Goal: Task Accomplishment & Management: Complete application form

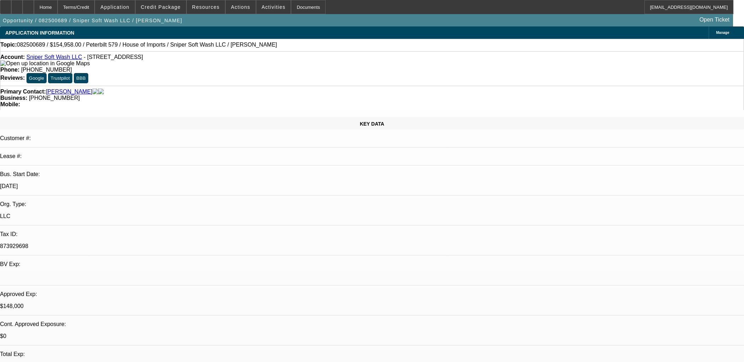
select select "0"
select select "2"
select select "0"
select select "6"
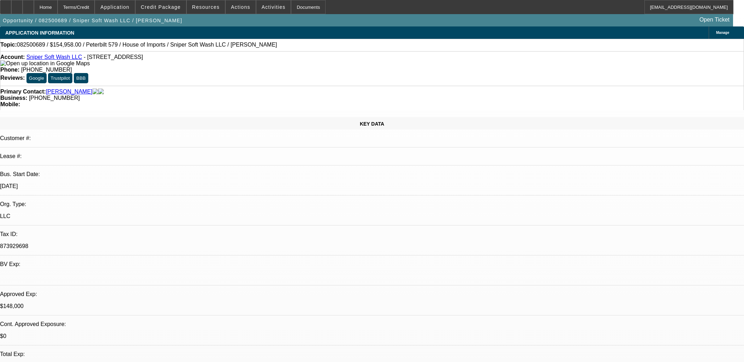
select select "0"
select select "2"
select select "0.1"
select select "4"
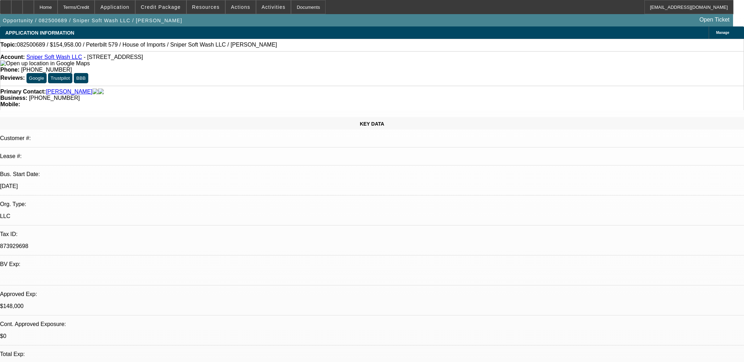
select select "0"
select select "2"
select select "0"
select select "6"
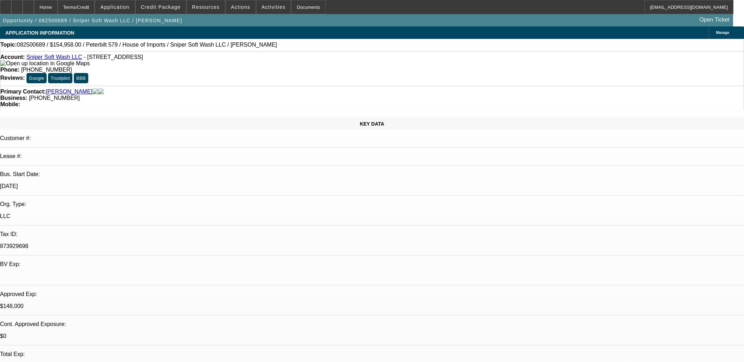
select select "0"
select select "2"
select select "0"
select select "6"
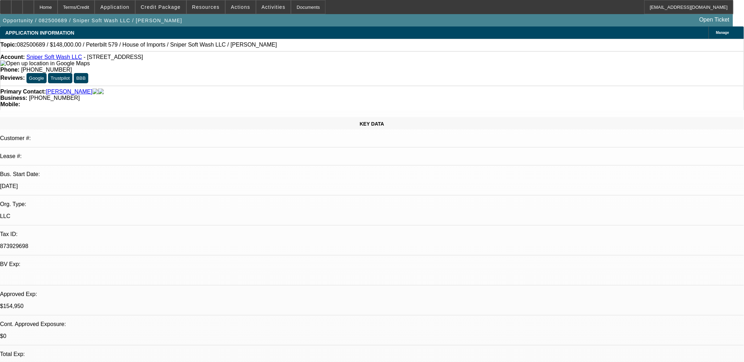
select select "0"
select select "2"
select select "0"
select select "2"
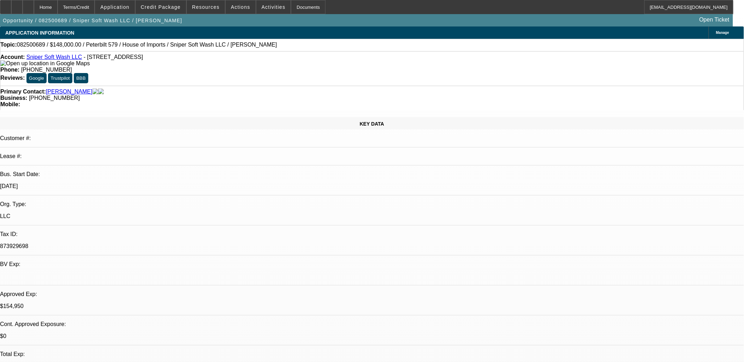
select select "0"
select select "2"
select select "0.1"
select select "0"
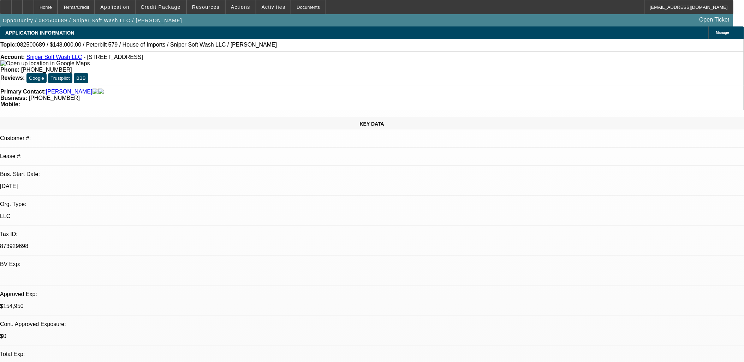
select select "2"
select select "0"
select select "1"
select select "2"
select select "6"
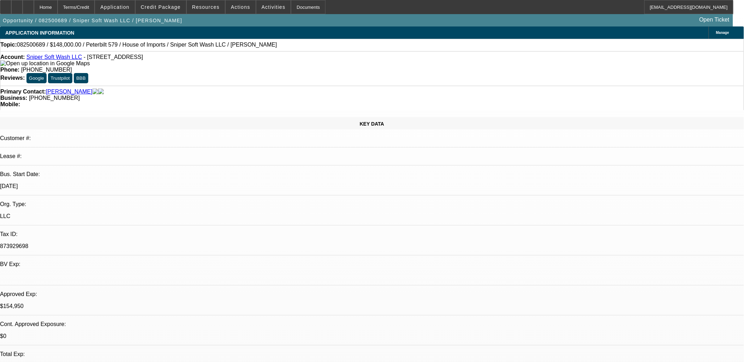
select select "1"
select select "2"
select select "6"
select select "1"
select select "2"
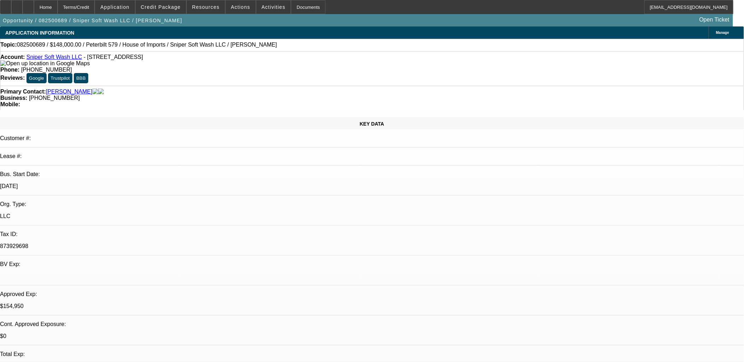
select select "4"
select select "1"
select select "2"
select select "6"
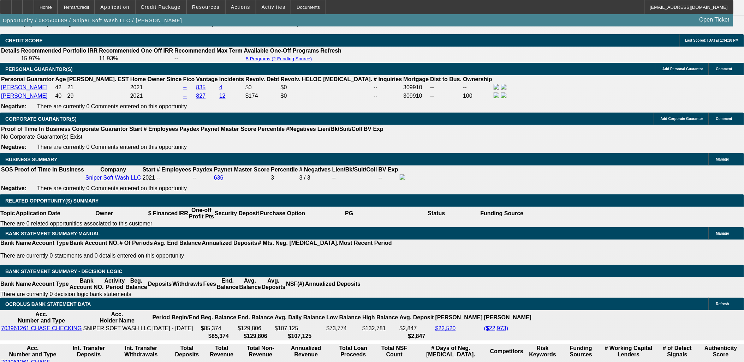
scroll to position [1059, 0]
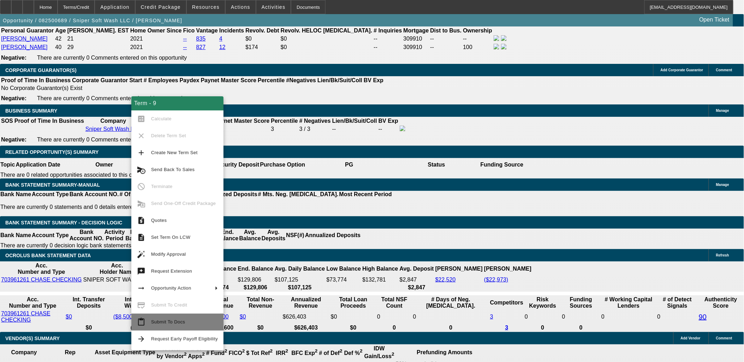
click at [184, 325] on span "Submit To Docs" at bounding box center [184, 322] width 67 height 8
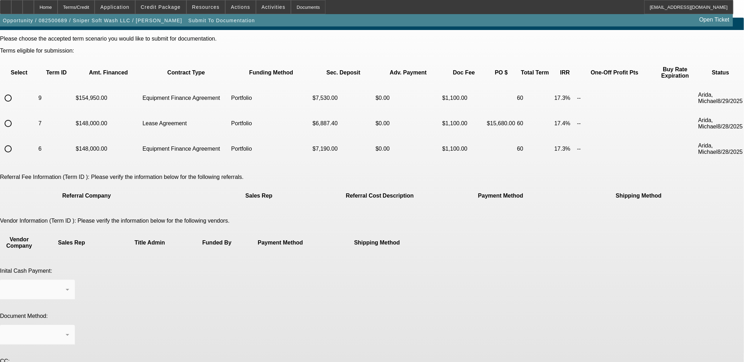
scroll to position [13, 0]
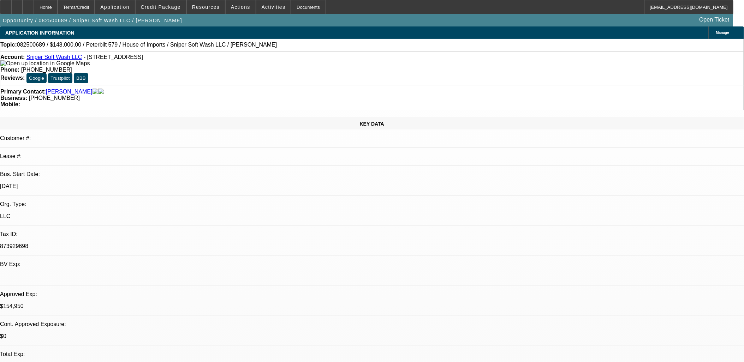
select select "0"
select select "2"
select select "0"
select select "6"
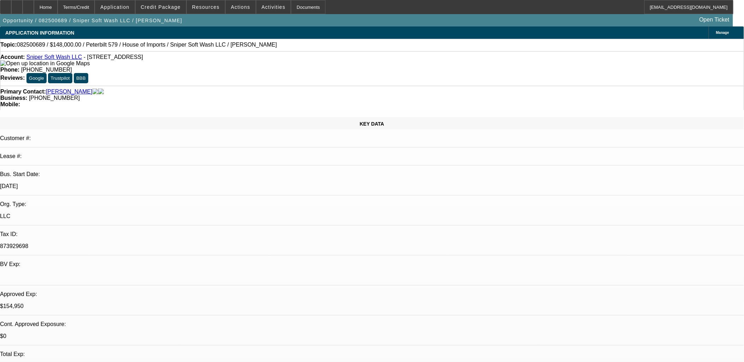
select select "0"
select select "2"
select select "0"
select select "6"
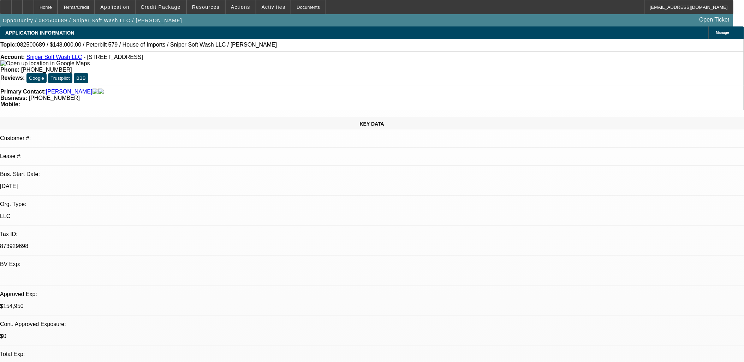
select select "0"
select select "2"
select select "0.1"
select select "4"
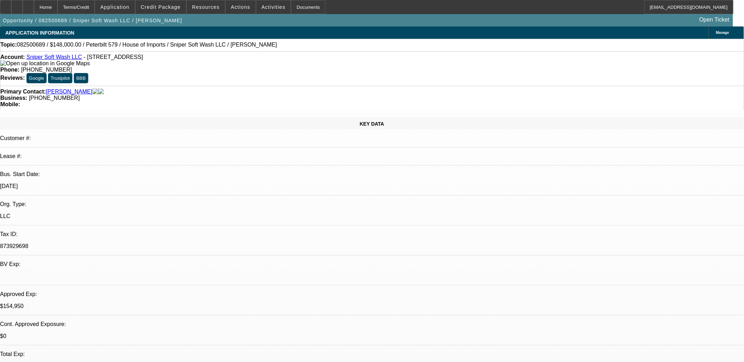
select select "0"
select select "2"
select select "0"
select select "6"
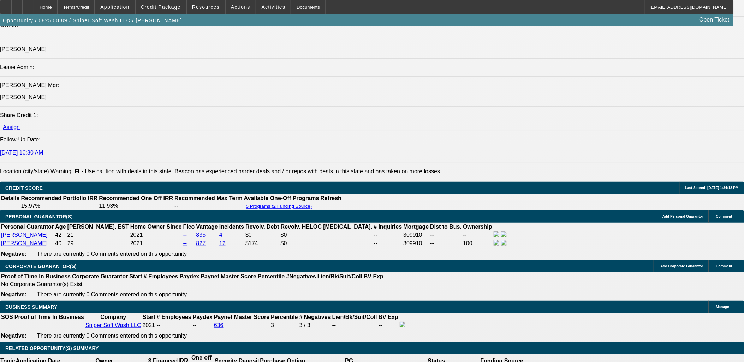
scroll to position [1020, 0]
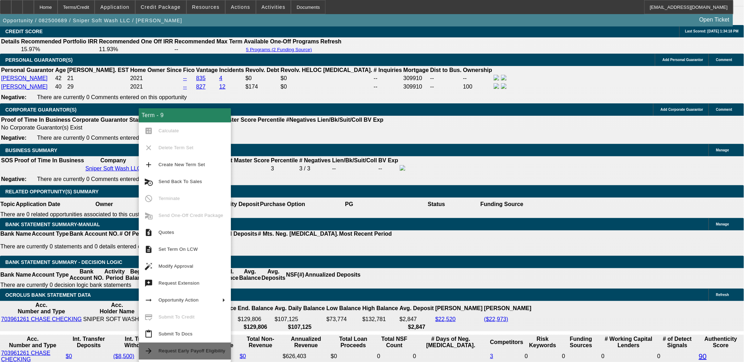
click at [196, 354] on span "Request Early Payoff Eligibility" at bounding box center [192, 351] width 67 height 8
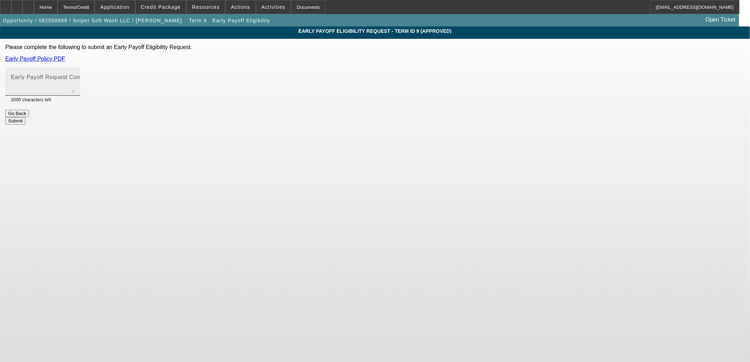
drag, startPoint x: 289, startPoint y: 82, endPoint x: 301, endPoint y: 77, distance: 12.8
click at [74, 82] on textarea "Early Payoff Request Comment" at bounding box center [43, 84] width 64 height 17
type textarea "EBO and we can go to docs"
click at [25, 117] on button "Submit" at bounding box center [15, 120] width 20 height 7
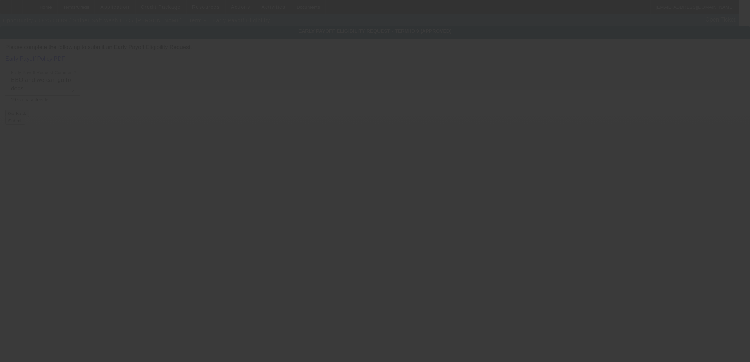
click at [580, 145] on div at bounding box center [375, 181] width 750 height 362
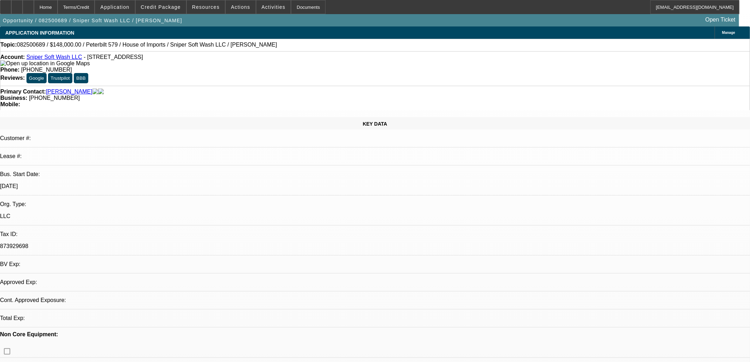
select select "0"
select select "2"
select select "0"
select select "6"
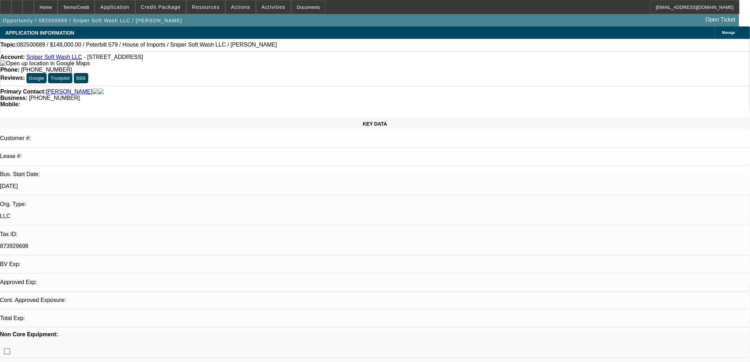
select select "0"
select select "2"
select select "0"
select select "6"
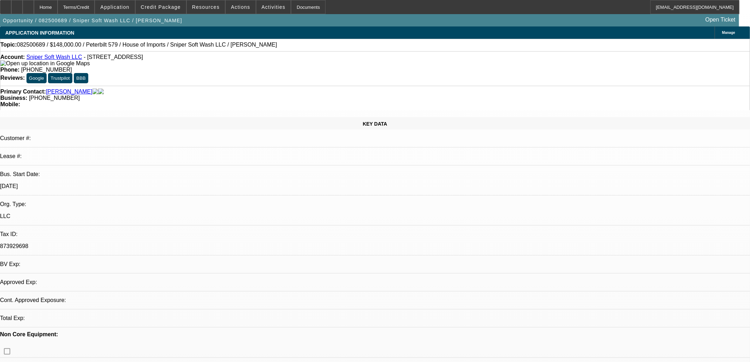
select select "0"
select select "2"
select select "0.1"
select select "4"
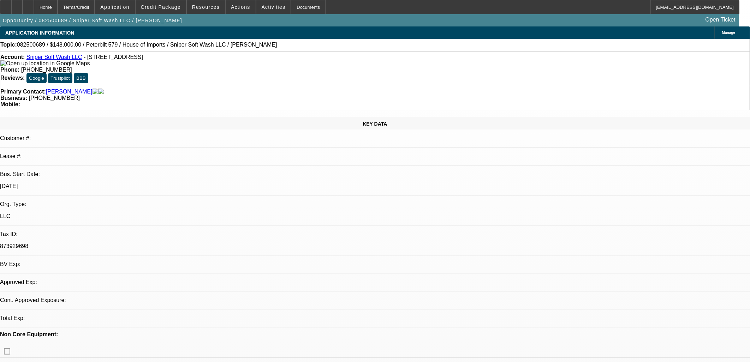
select select "0"
select select "2"
select select "0"
select select "6"
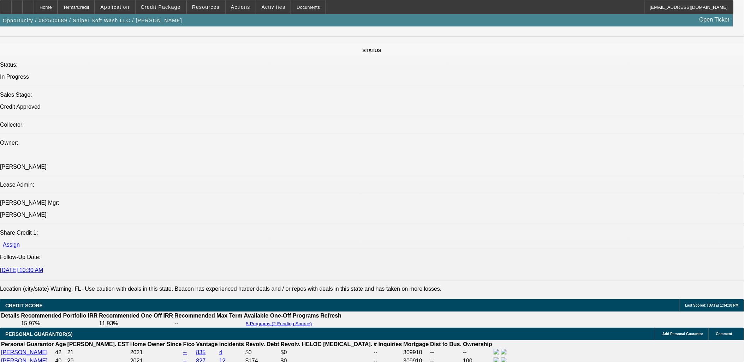
scroll to position [941, 0]
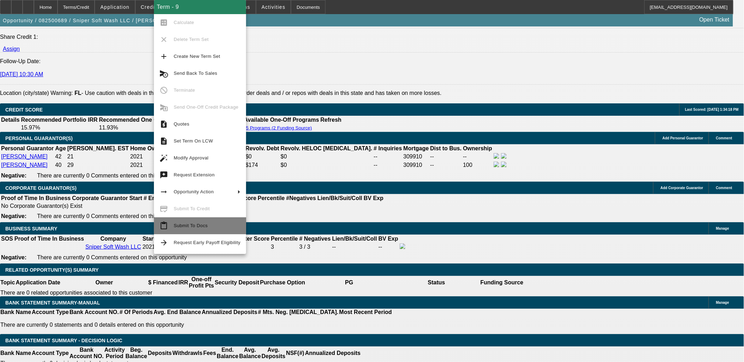
click at [184, 228] on span "Submit To Docs" at bounding box center [191, 225] width 34 height 5
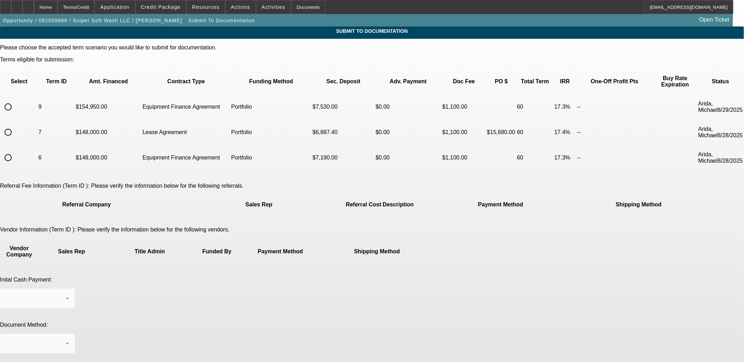
click at [15, 100] on input "radio" at bounding box center [8, 107] width 14 height 14
radio input "true"
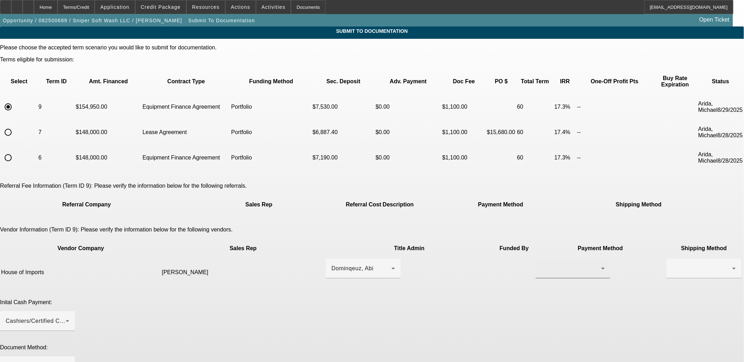
click at [541, 259] on div at bounding box center [573, 269] width 64 height 20
click at [444, 269] on span "Wire Transfer" at bounding box center [431, 272] width 36 height 8
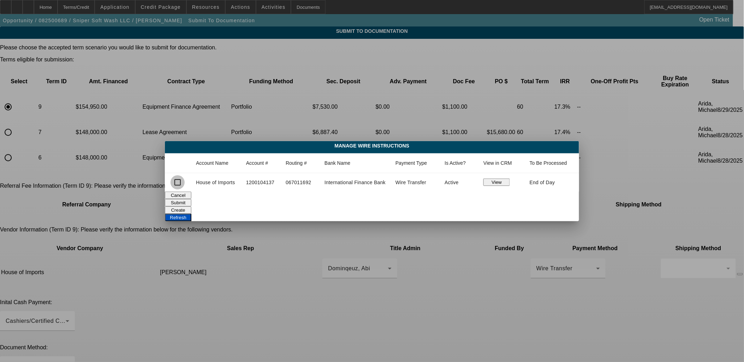
click at [178, 185] on input "checkbox" at bounding box center [178, 182] width 14 height 14
checkbox input "true"
click at [191, 203] on button "Submit" at bounding box center [178, 202] width 26 height 7
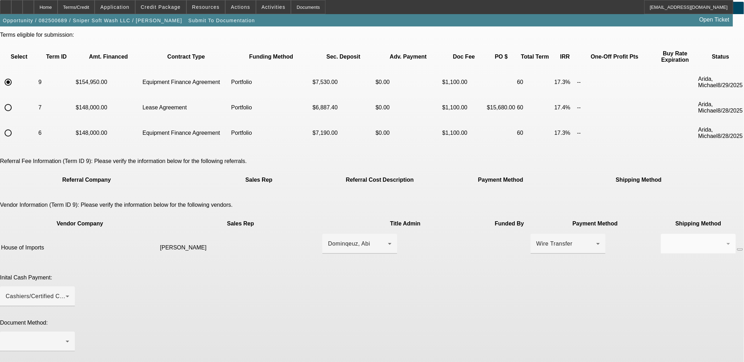
scroll to position [50, 0]
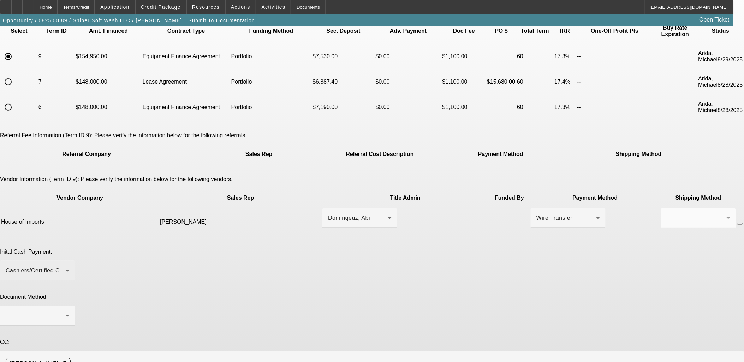
click at [66, 267] on div "Cashiers/Certified Check" at bounding box center [36, 271] width 60 height 8
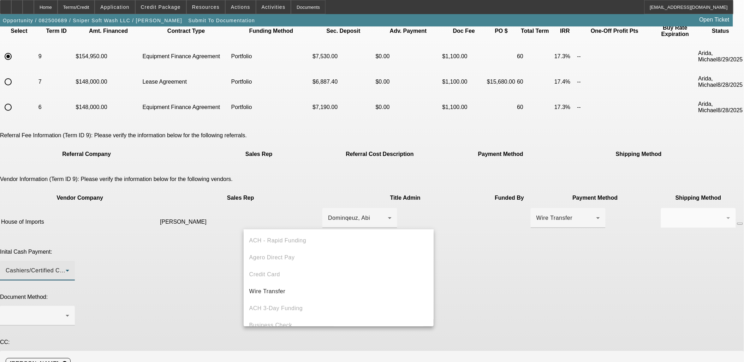
scroll to position [24, 0]
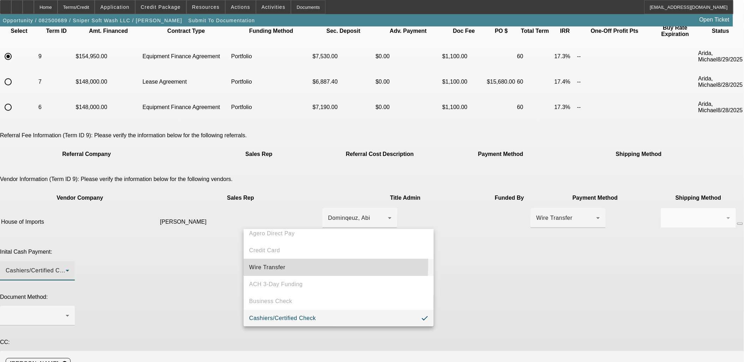
click at [287, 264] on mat-option "Wire Transfer" at bounding box center [339, 267] width 190 height 17
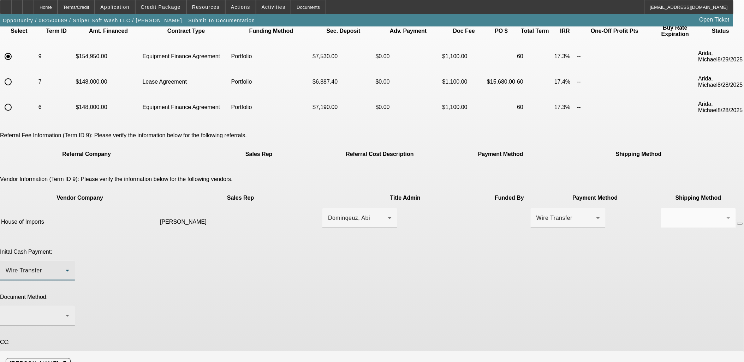
click at [66, 312] on div at bounding box center [36, 316] width 60 height 8
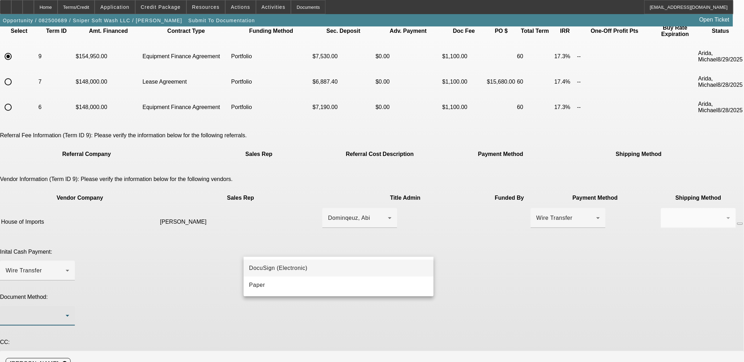
click at [298, 266] on span "DocuSign (Electronic)" at bounding box center [278, 268] width 58 height 8
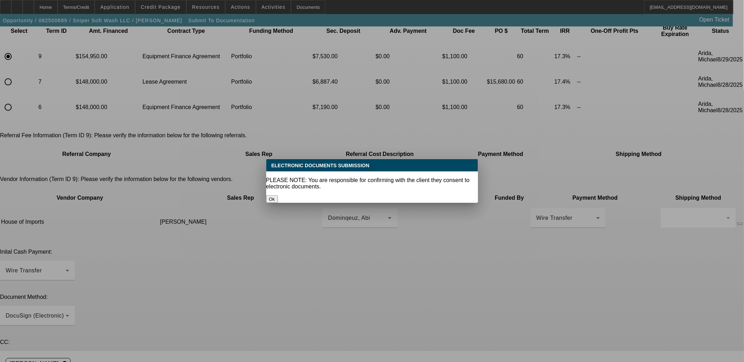
click at [278, 196] on button "Ok" at bounding box center [272, 199] width 12 height 7
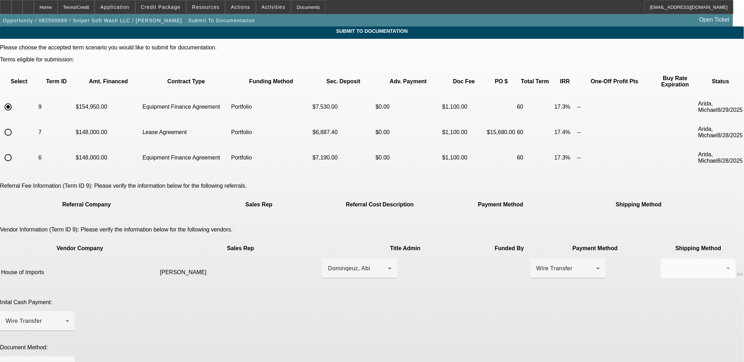
scroll to position [50, 0]
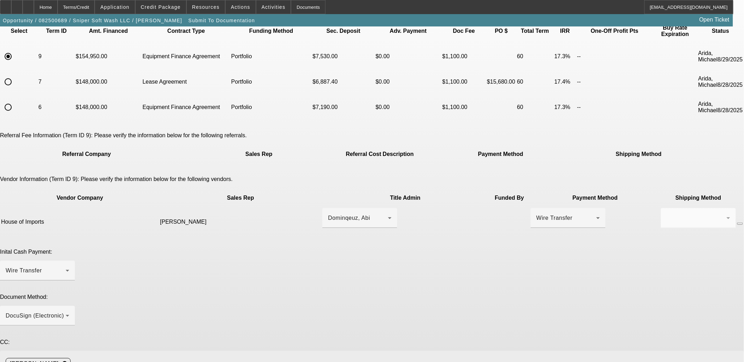
paste textarea "abi@vacuumtruckusa.com"
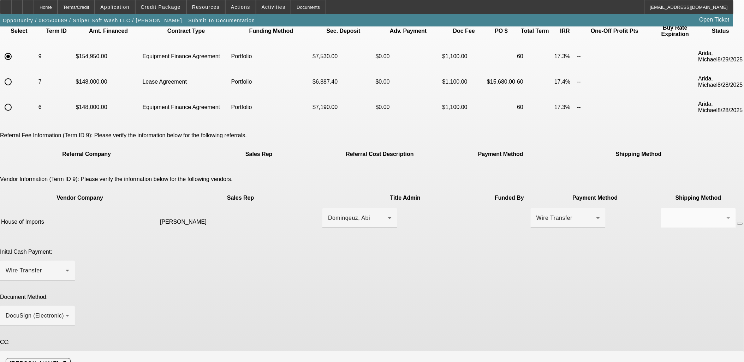
type textarea "EBO, EFA, EPOA, Tax goes to vendor they will title as well, Abi and Angel abi@v…"
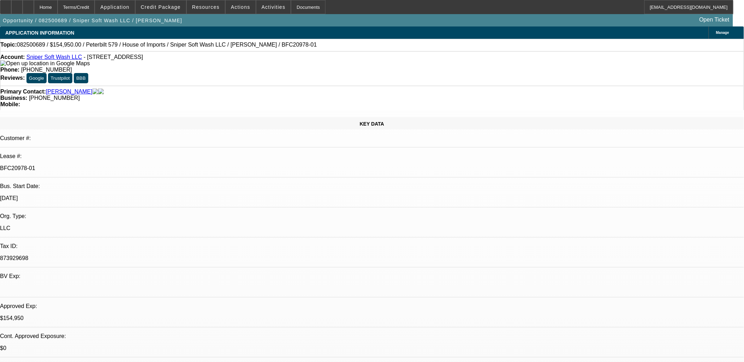
select select "0"
select select "2"
select select "0"
select select "6"
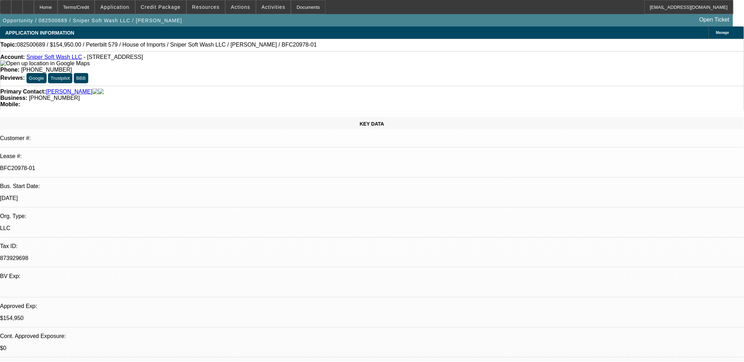
select select "0"
select select "2"
select select "0"
select select "6"
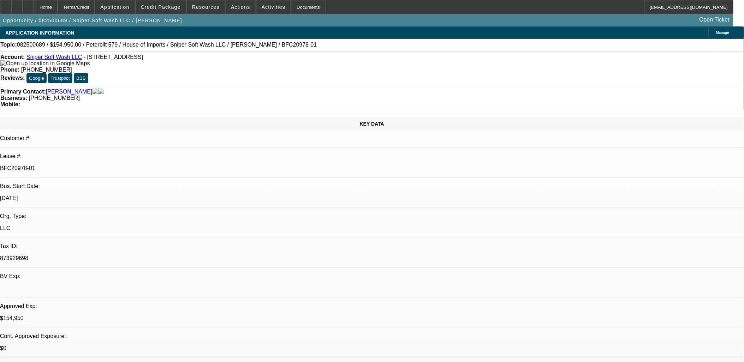
select select "0"
select select "2"
select select "0.1"
select select "4"
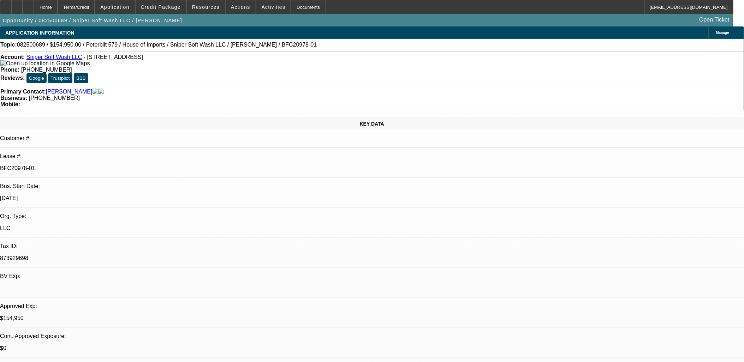
select select "0"
select select "2"
select select "0"
select select "6"
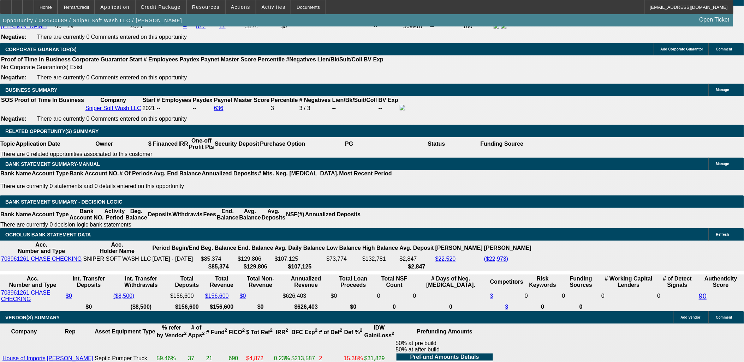
scroll to position [1058, 0]
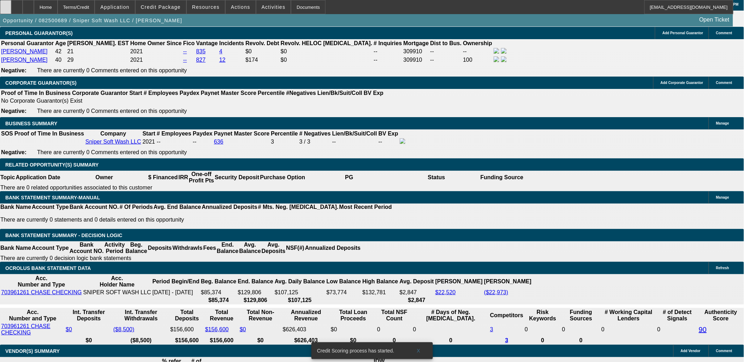
click at [11, 2] on div at bounding box center [5, 7] width 11 height 14
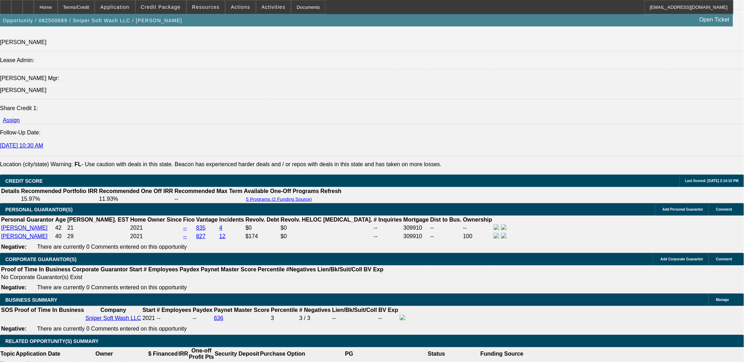
scroll to position [742, 0]
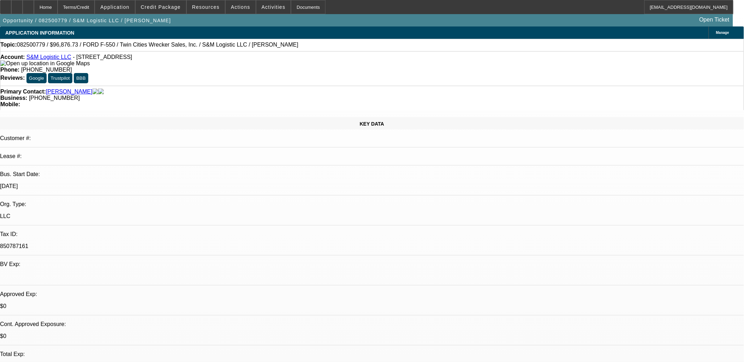
select select "0.2"
select select "2"
select select "0"
select select "0.15"
select select "2"
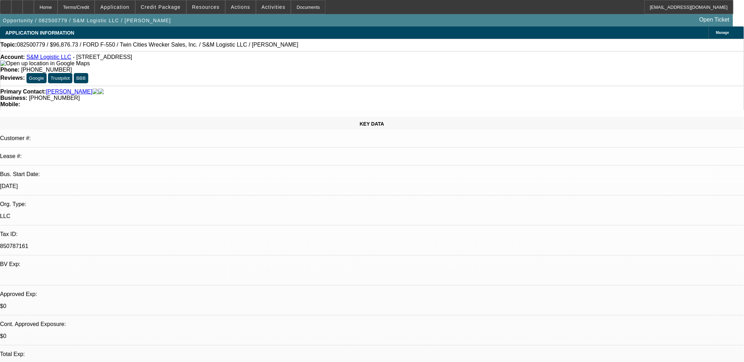
select select "0"
select select "0.15"
select select "0"
select select "0.1"
select select "0.15"
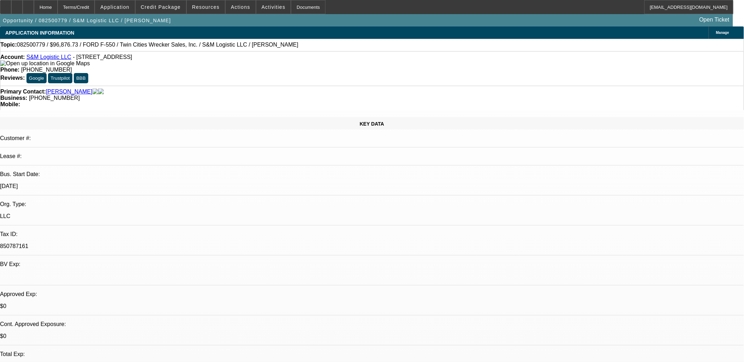
select select "0"
select select "0.1"
select select "1"
select select "2"
select select "6"
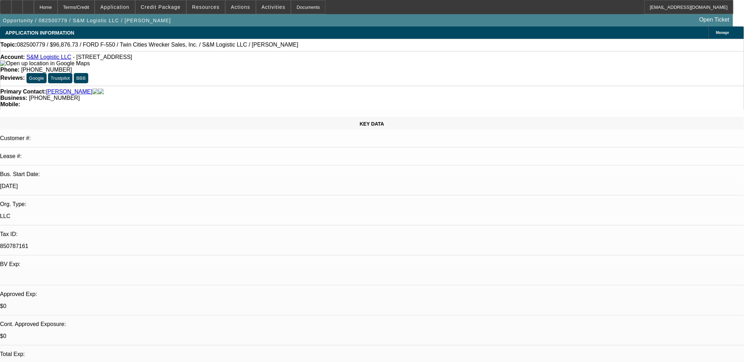
select select "1"
select select "2"
select select "6"
select select "1"
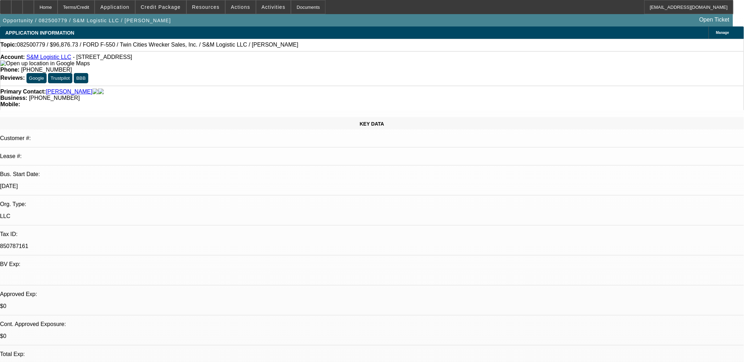
select select "4"
select select "1"
select select "4"
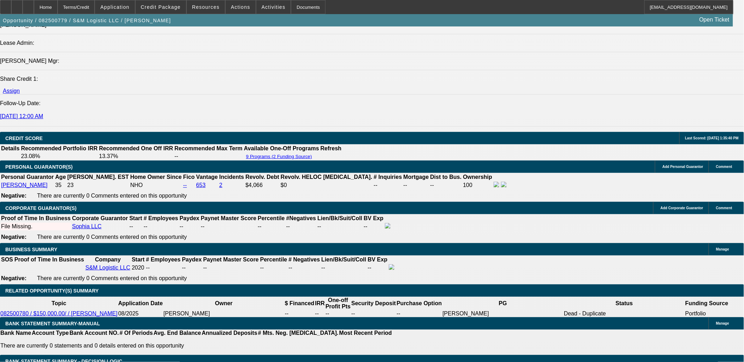
scroll to position [980, 0]
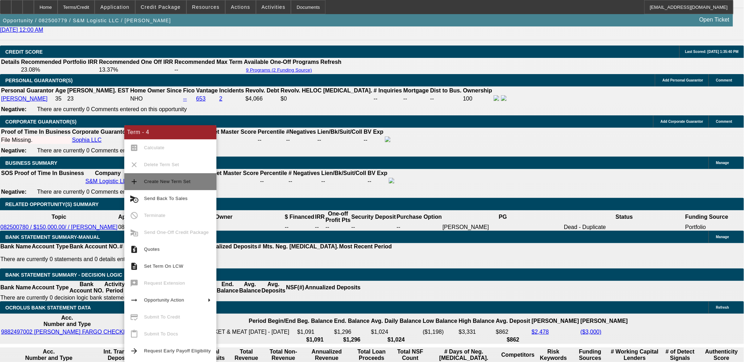
click at [171, 185] on span "Create New Term Set" at bounding box center [177, 182] width 67 height 8
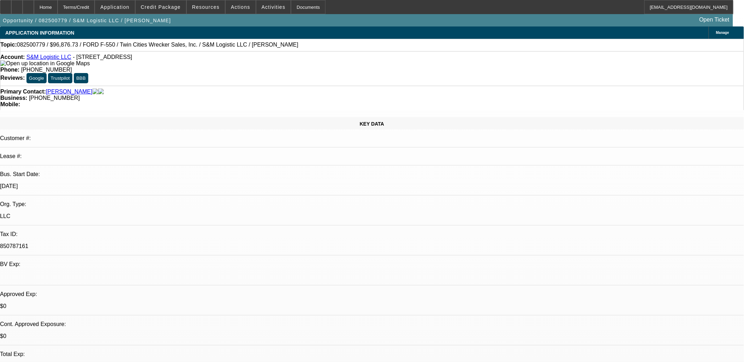
select select "0.2"
select select "2"
select select "0"
select select "0.2"
select select "2"
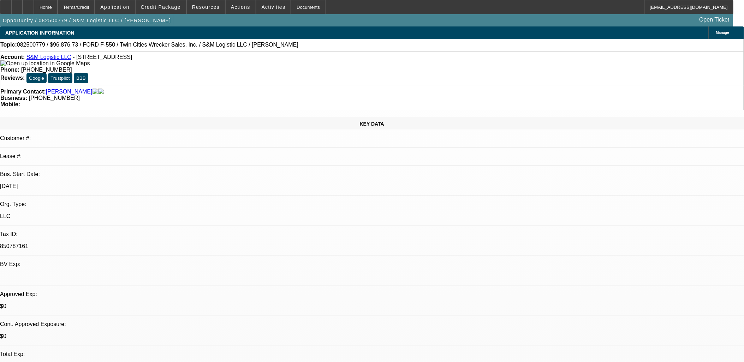
select select "0"
select select "0.15"
select select "2"
select select "0"
select select "0.15"
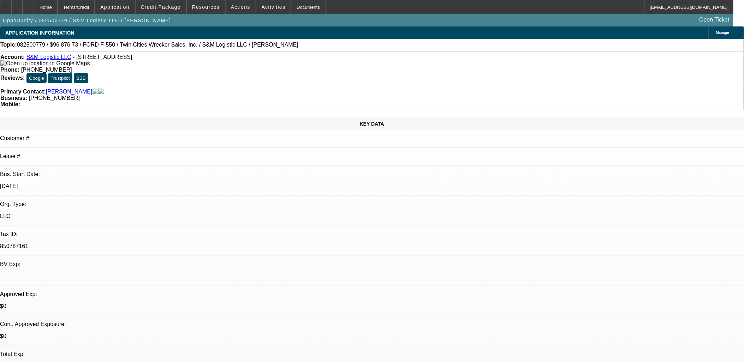
select select "0"
select select "0.1"
select select "1"
select select "2"
select select "6"
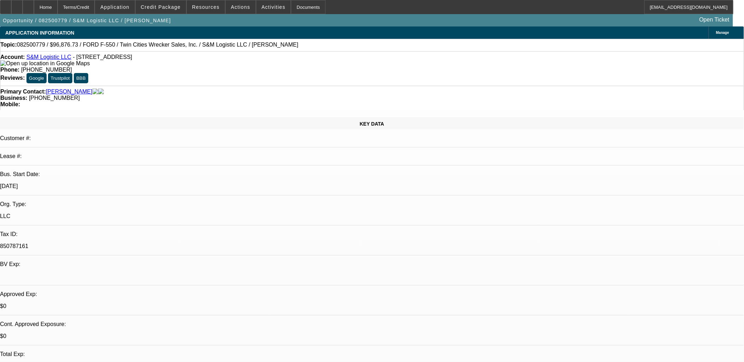
select select "1"
select select "2"
select select "6"
select select "1"
select select "2"
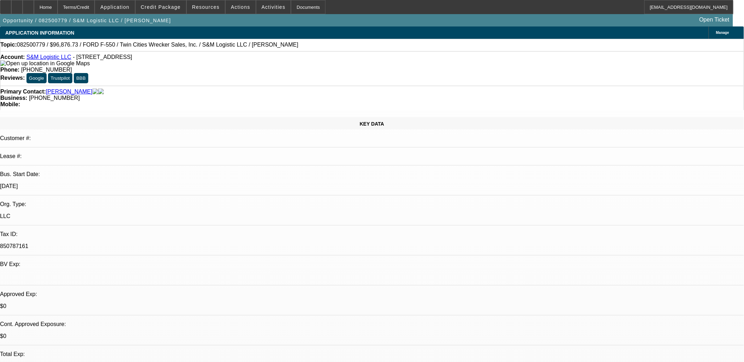
select select "6"
select select "1"
select select "4"
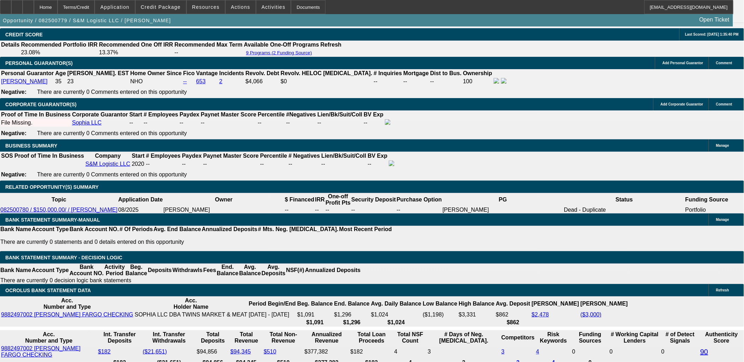
scroll to position [980, 0]
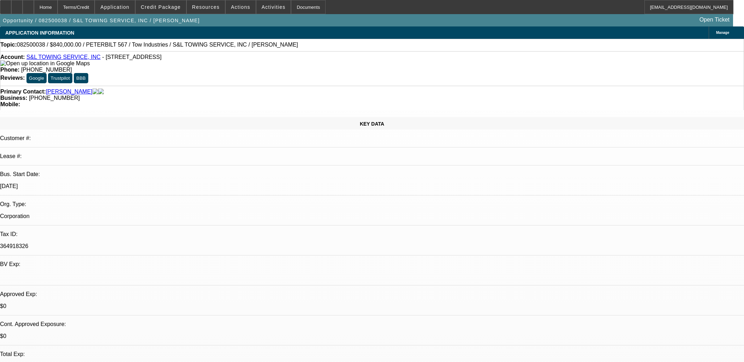
select select "0"
select select "2"
select select "0.1"
select select "4"
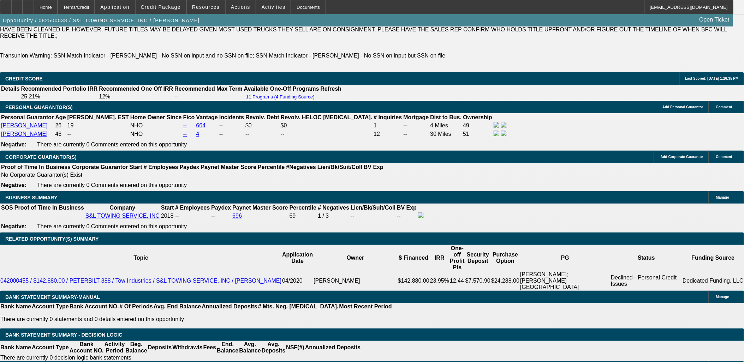
scroll to position [1020, 0]
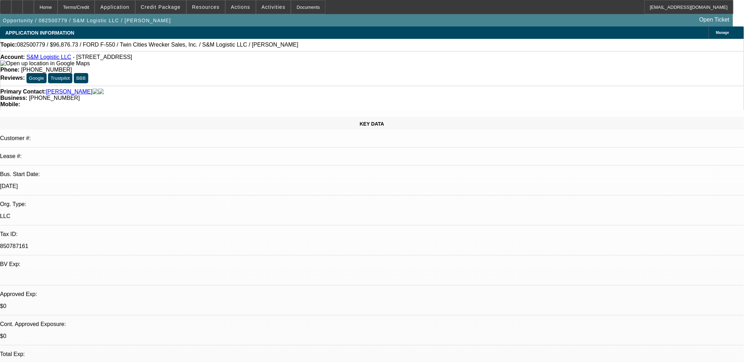
select select "0.2"
select select "2"
select select "0"
select select "0.2"
select select "2"
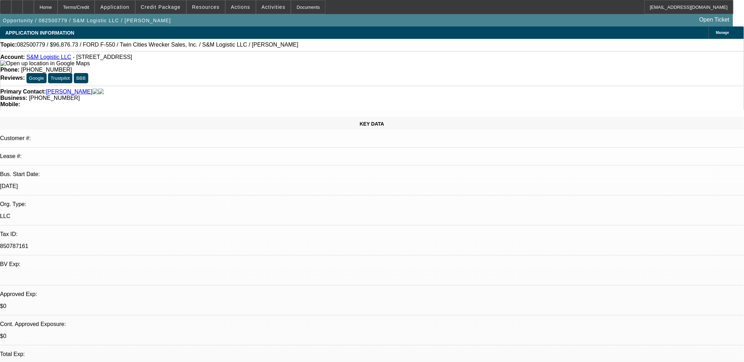
select select "0"
select select "0.15"
select select "2"
select select "0"
select select "0.15"
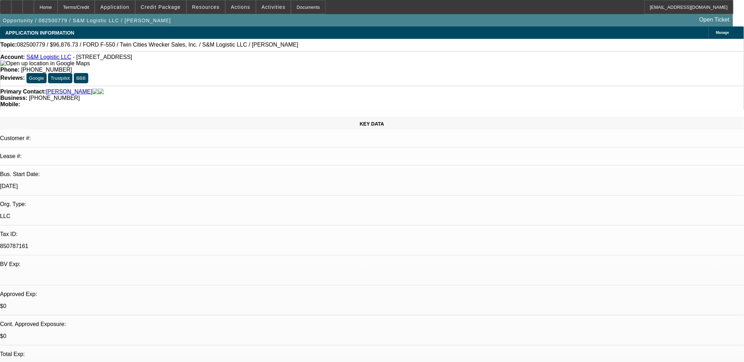
select select "0"
select select "0.1"
select select "1"
select select "2"
select select "6"
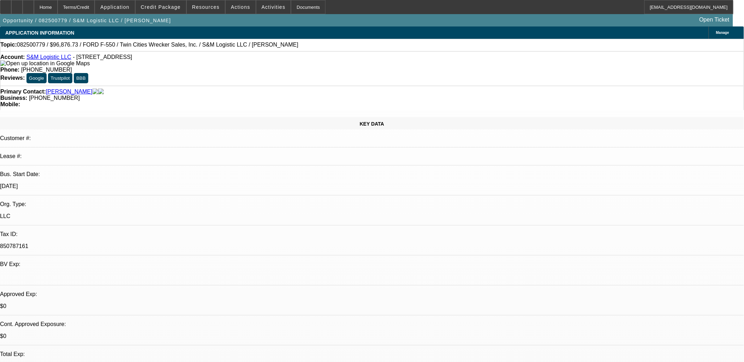
select select "1"
select select "2"
select select "6"
select select "1"
select select "2"
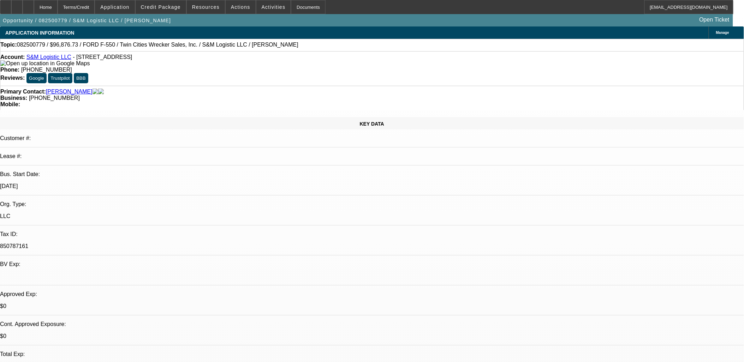
select select "6"
select select "1"
select select "4"
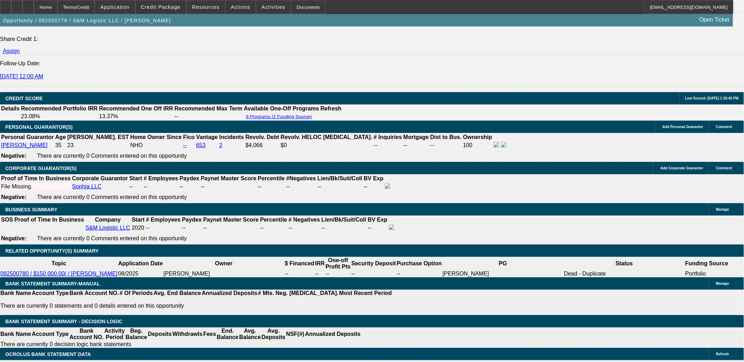
scroll to position [980, 0]
